Goal: Information Seeking & Learning: Learn about a topic

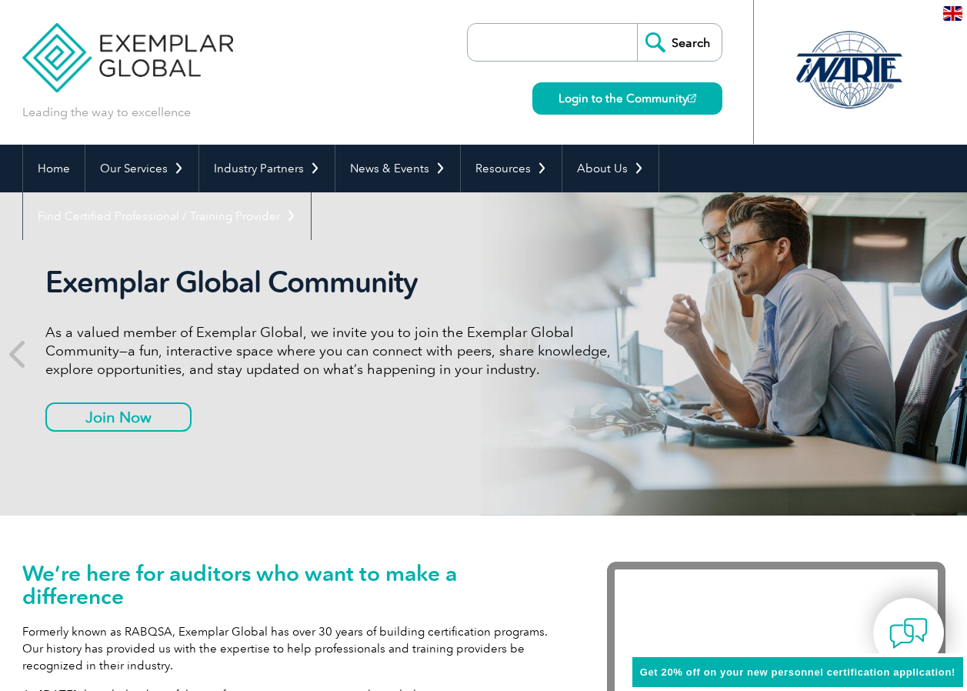
scroll to position [77, 0]
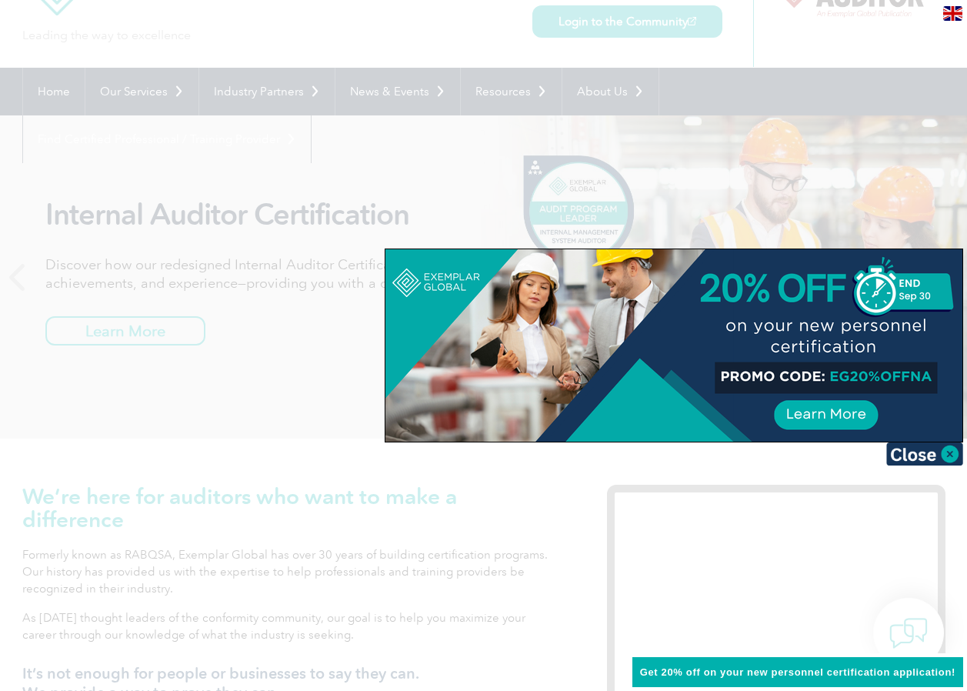
click at [374, 499] on div at bounding box center [483, 345] width 967 height 691
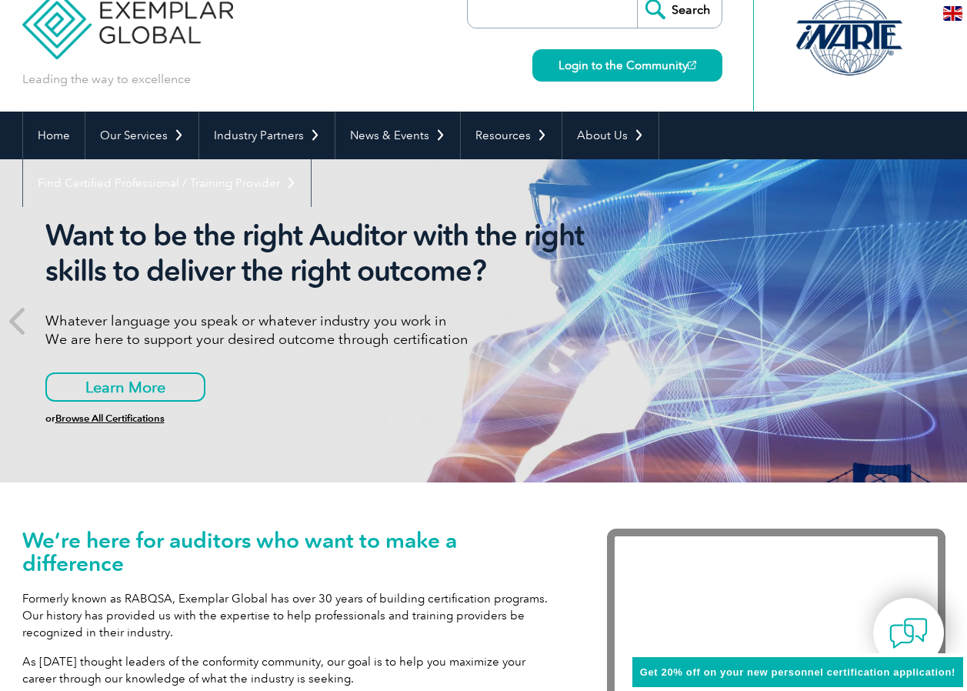
scroll to position [0, 0]
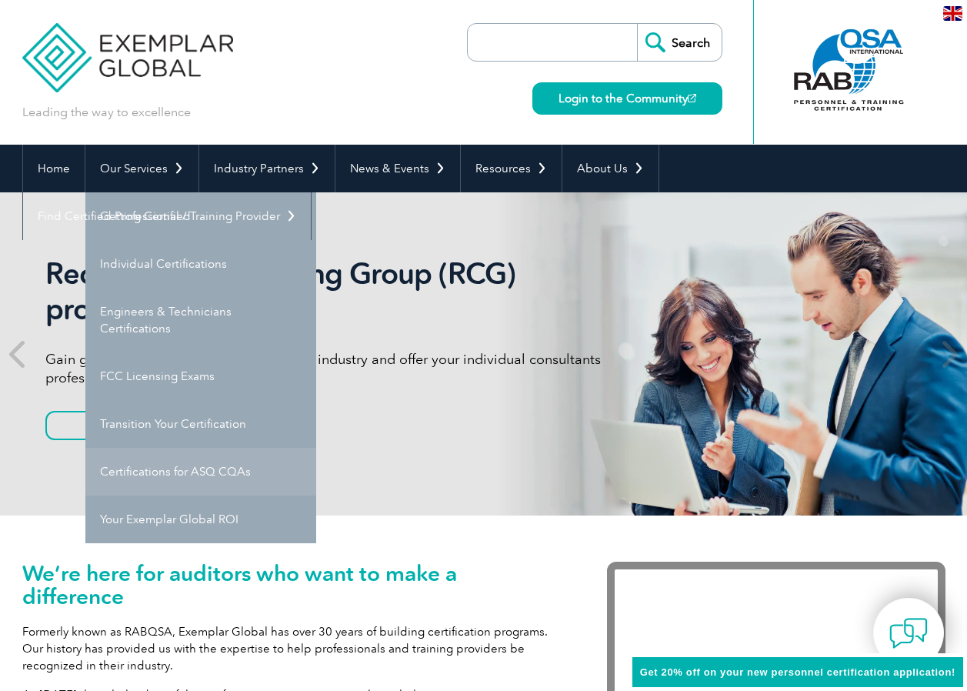
click at [159, 473] on link "Certifications for ASQ CQAs" at bounding box center [200, 472] width 231 height 48
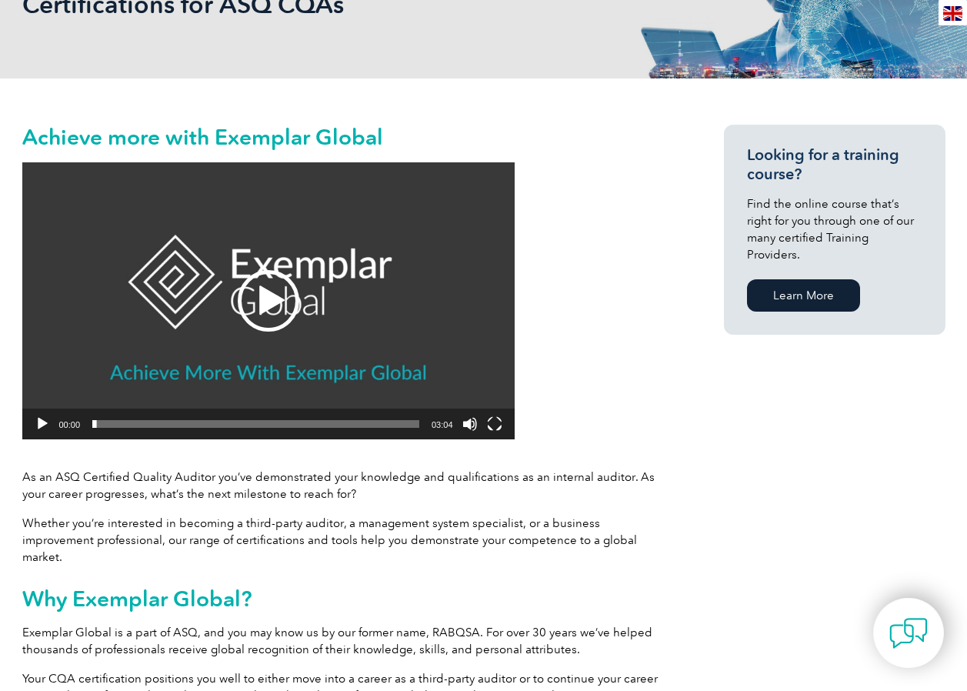
scroll to position [308, 0]
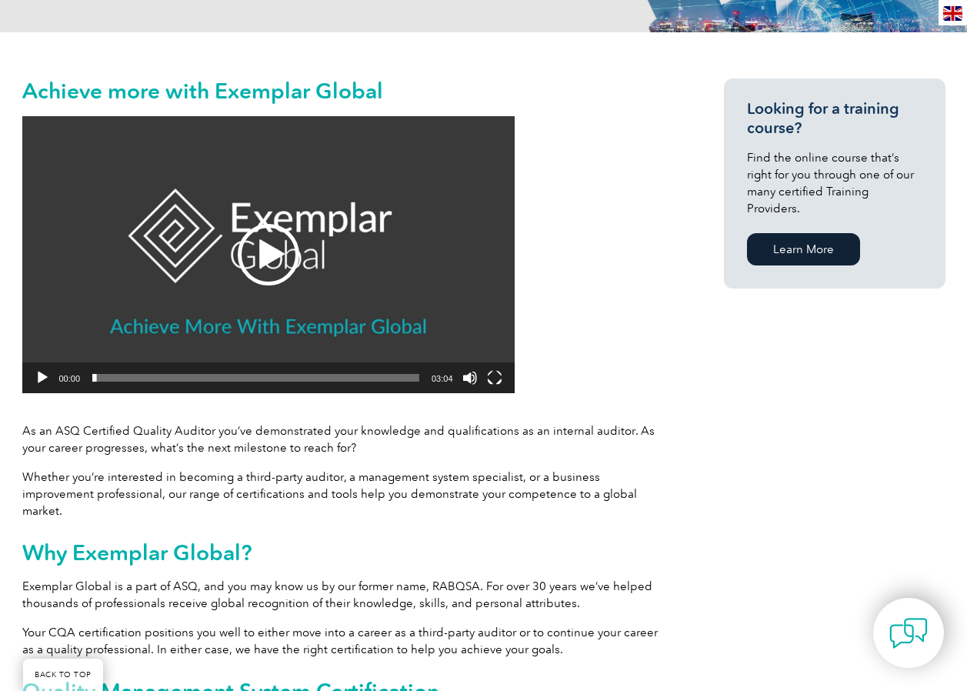
click at [255, 255] on div "Play" at bounding box center [269, 255] width 62 height 62
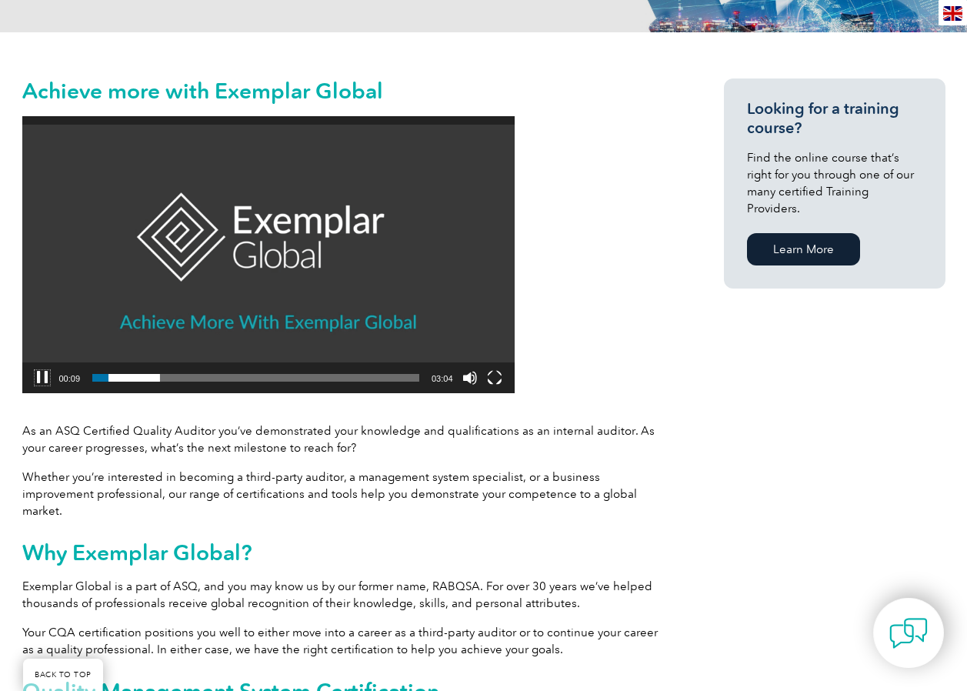
click at [36, 378] on button "Pause" at bounding box center [42, 377] width 15 height 15
